Goal: Communication & Community: Answer question/provide support

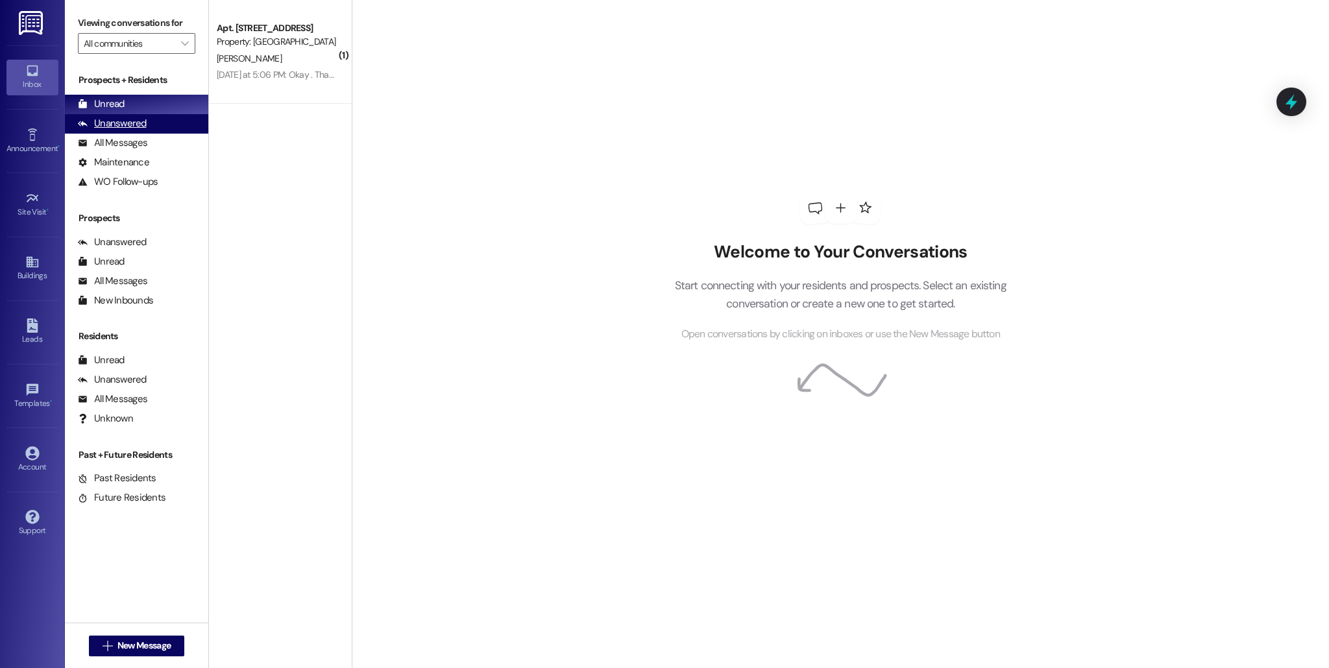
click at [124, 127] on div "Unanswered" at bounding box center [112, 124] width 69 height 14
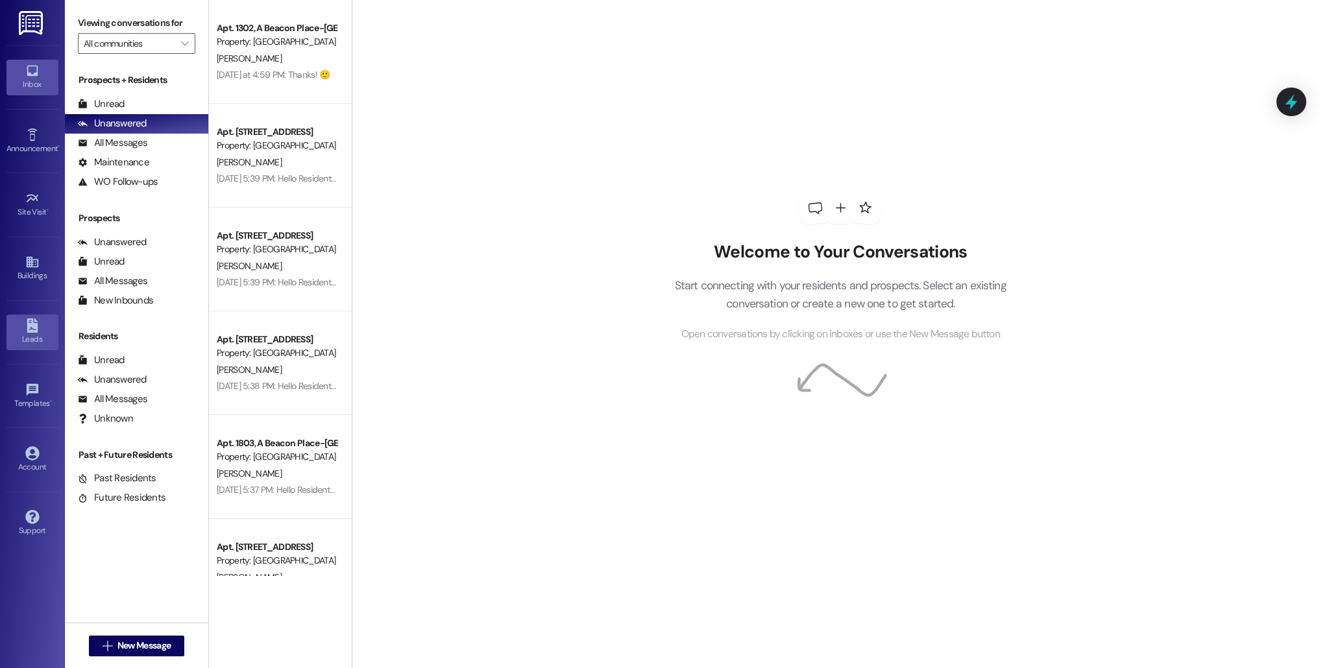
click at [42, 337] on div "Leads" at bounding box center [32, 339] width 65 height 13
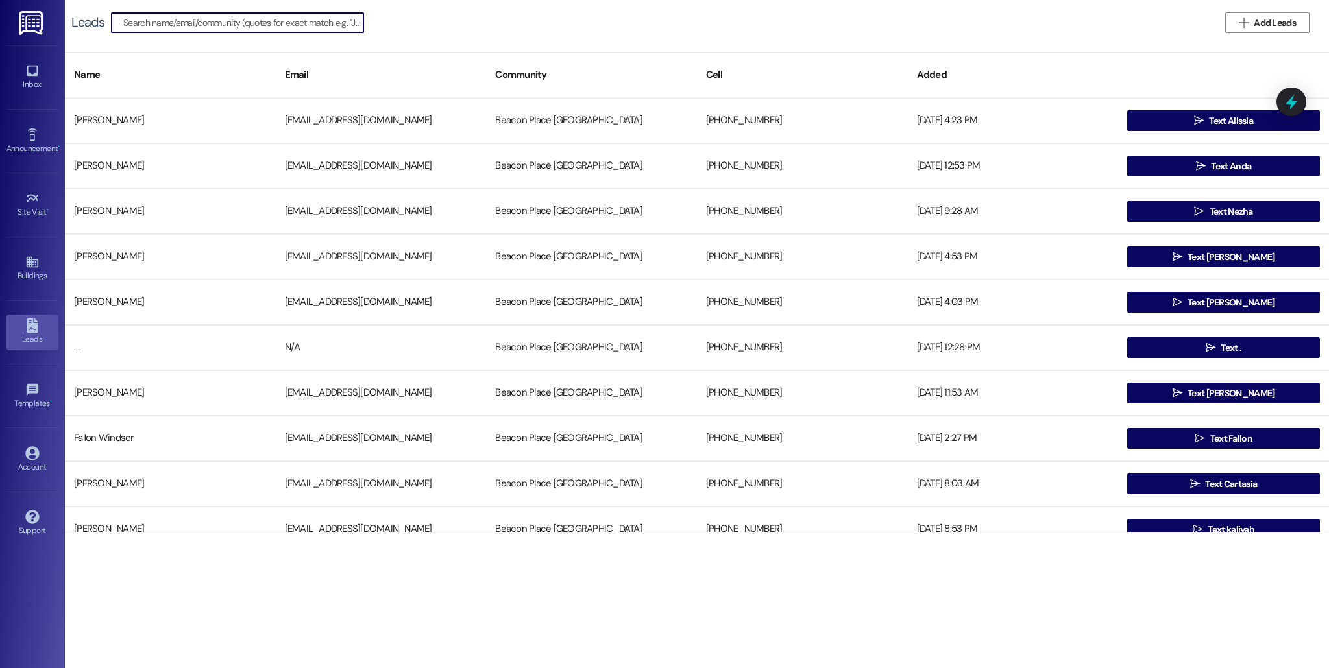
click at [483, 25] on div "Leads   Add Leads" at bounding box center [697, 22] width 1264 height 45
click at [54, 74] on link "Inbox" at bounding box center [32, 77] width 52 height 35
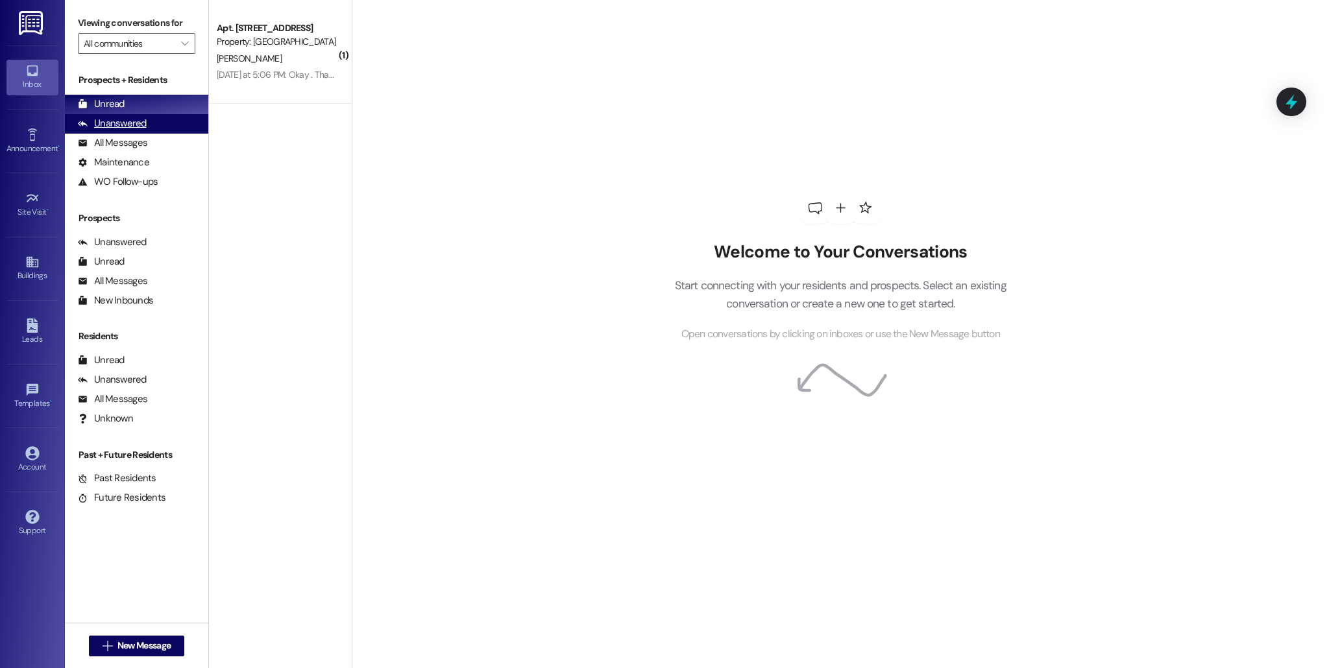
click at [144, 130] on div "Unanswered (0)" at bounding box center [136, 123] width 143 height 19
